Goal: Find specific page/section

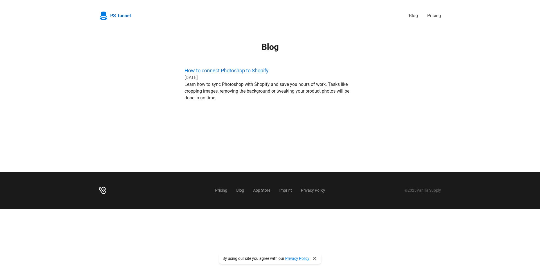
click at [253, 73] on link "How to connect Photoshop to Shopify" at bounding box center [226, 70] width 84 height 6
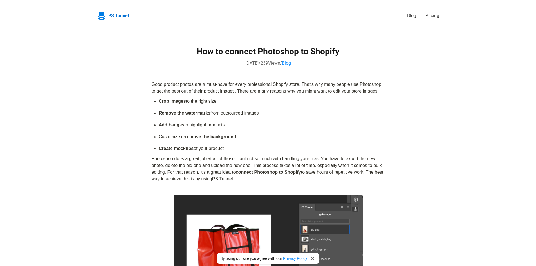
click at [120, 16] on span "PS Tunnel" at bounding box center [118, 15] width 21 height 7
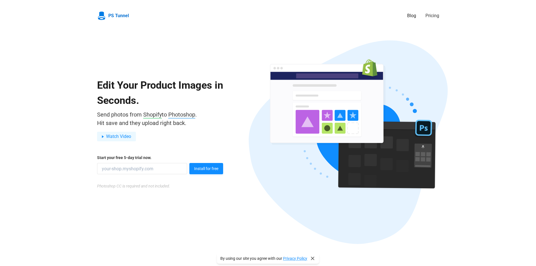
click at [413, 15] on link "Blog" at bounding box center [414, 15] width 14 height 7
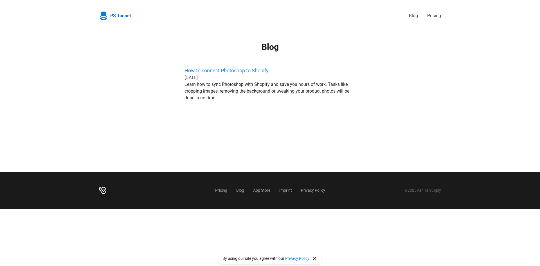
click at [315, 259] on icon at bounding box center [315, 258] width 6 height 6
click at [265, 191] on link "App Store" at bounding box center [261, 190] width 17 height 4
